Goal: Information Seeking & Learning: Learn about a topic

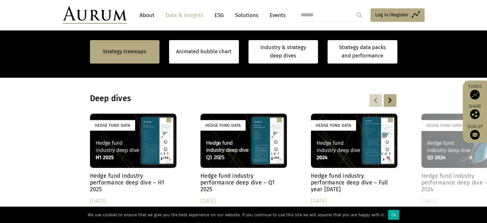
scroll to position [621, 0]
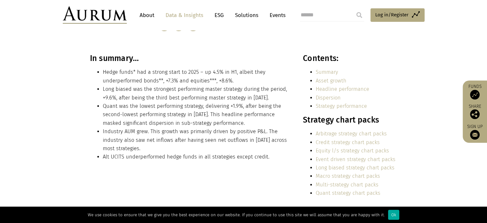
scroll to position [128, 0]
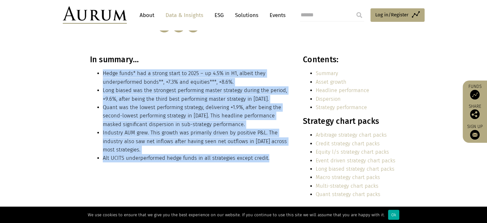
drag, startPoint x: 102, startPoint y: 74, endPoint x: 268, endPoint y: 159, distance: 185.5
click at [268, 159] on ul "Hedge funds* had a strong start to 2025 – up 4.5% in H1, albeit they underperfo…" at bounding box center [189, 115] width 199 height 93
copy ul "Hedge funds* had a strong start to 2025 – up 4.5% in H1, albeit they underperfo…"
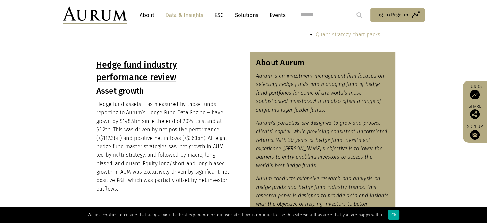
scroll to position [288, 0]
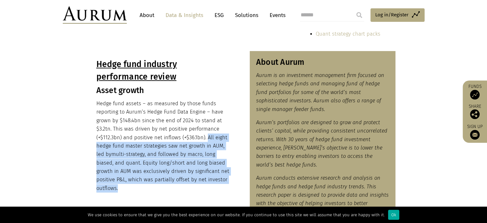
drag, startPoint x: 207, startPoint y: 136, endPoint x: 119, endPoint y: 188, distance: 101.7
click at [119, 188] on p "Hedge fund assets – as measured by those funds reporting to Aurum’s Hedge Fund …" at bounding box center [162, 145] width 133 height 93
copy p "All eight hedge fund master strategies saw net growth in AUM, led by multi-stra…"
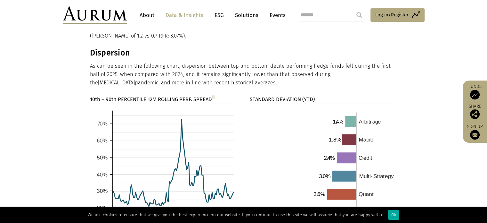
scroll to position [1025, 0]
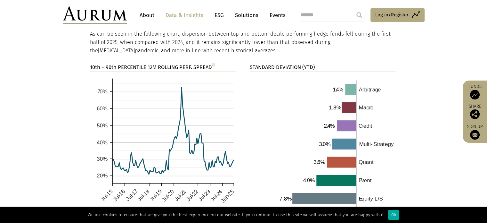
click at [235, 36] on p "As can be seen in the following chart, dispersion between top and bottom decile…" at bounding box center [243, 42] width 306 height 25
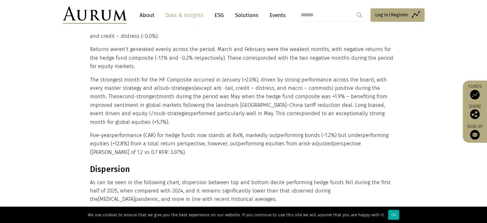
scroll to position [833, 0]
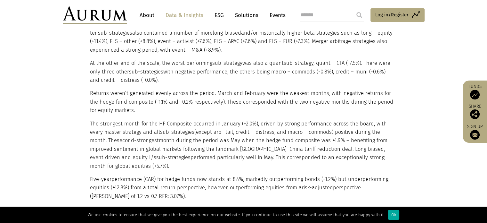
drag, startPoint x: 90, startPoint y: 117, endPoint x: 394, endPoint y: 151, distance: 305.9
click at [394, 151] on p "The strongest month for the HF Composite occurred in January (+2.0%), driven by…" at bounding box center [243, 144] width 306 height 51
copy p "The strongest month for the HF Composite occurred in January (+2.0%), driven by…"
click at [253, 90] on p "Returns weren’t generated evenly across the period. March and February were the…" at bounding box center [243, 101] width 306 height 25
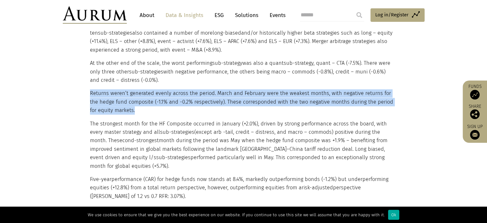
drag, startPoint x: 90, startPoint y: 85, endPoint x: 117, endPoint y: 101, distance: 30.8
click at [127, 101] on p "Returns weren’t generated evenly across the period. March and February were the…" at bounding box center [243, 101] width 306 height 25
copy p "Returns weren’t generated evenly across the period. March and February were the…"
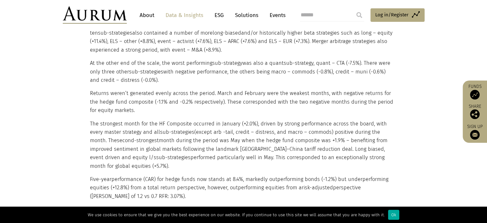
click at [118, 175] on p "Five-year performance (CAR) for hedge funds now stands at 8.4%, markedly outper…" at bounding box center [243, 187] width 306 height 25
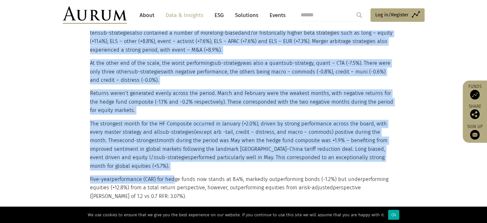
drag, startPoint x: 89, startPoint y: 163, endPoint x: 169, endPoint y: 165, distance: 79.8
click at [169, 165] on div "Headline performance The hedge fund industry was up 4.5% over the six-month per…" at bounding box center [244, 27] width 320 height 345
click at [169, 175] on p "Five-year performance (CAR) for hedge funds now stands at 8.4%, markedly outper…" at bounding box center [243, 187] width 306 height 25
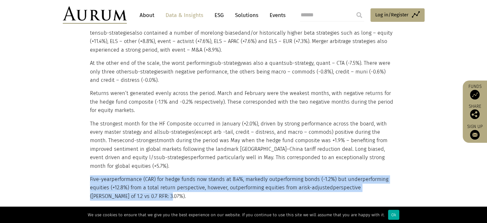
drag, startPoint x: 135, startPoint y: 177, endPoint x: 90, endPoint y: 163, distance: 46.6
click at [90, 175] on p "Five-year performance (CAR) for hedge funds now stands at 8.4%, markedly outper…" at bounding box center [243, 187] width 306 height 25
copy p "Five-year performance (CAR) for hedge funds now stands at 8.4%, markedly outper…"
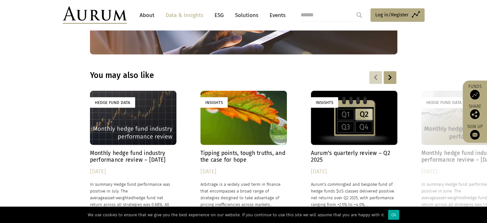
scroll to position [1858, 0]
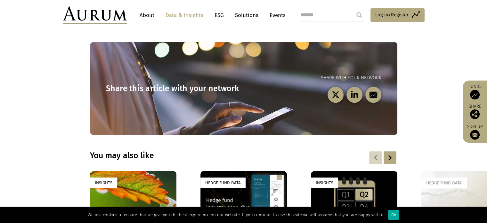
scroll to position [961, 0]
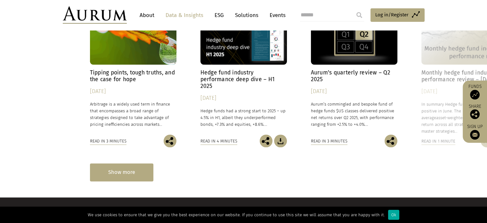
click at [129, 163] on div "Show more" at bounding box center [121, 172] width 63 height 18
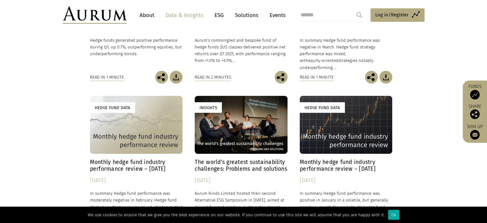
scroll to position [1336, 0]
